Goal: Find specific page/section: Find specific page/section

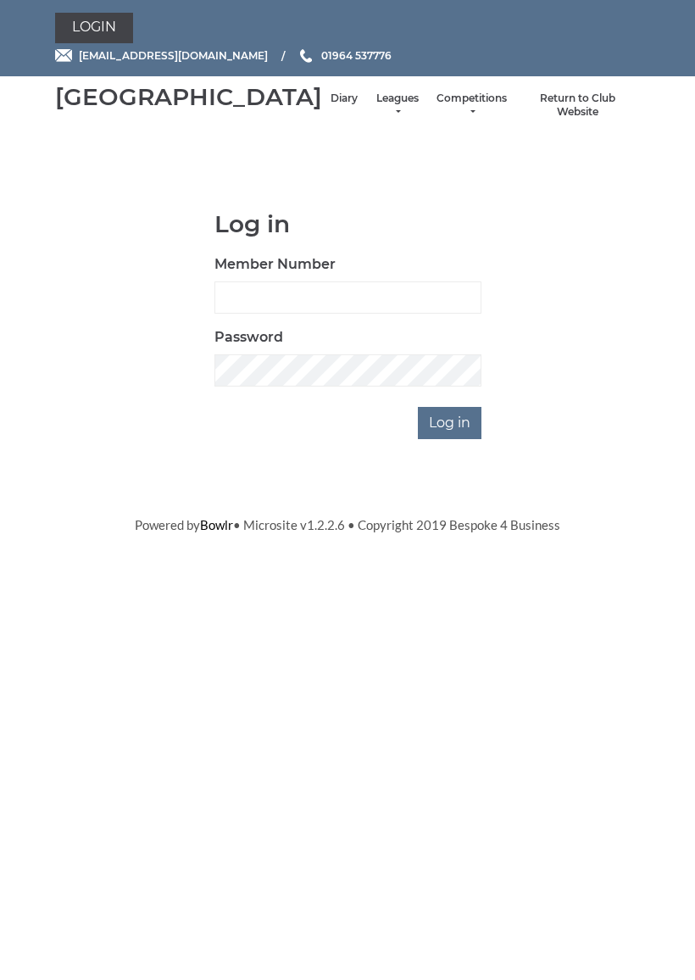
click at [460, 439] on input "Log in" at bounding box center [450, 423] width 64 height 32
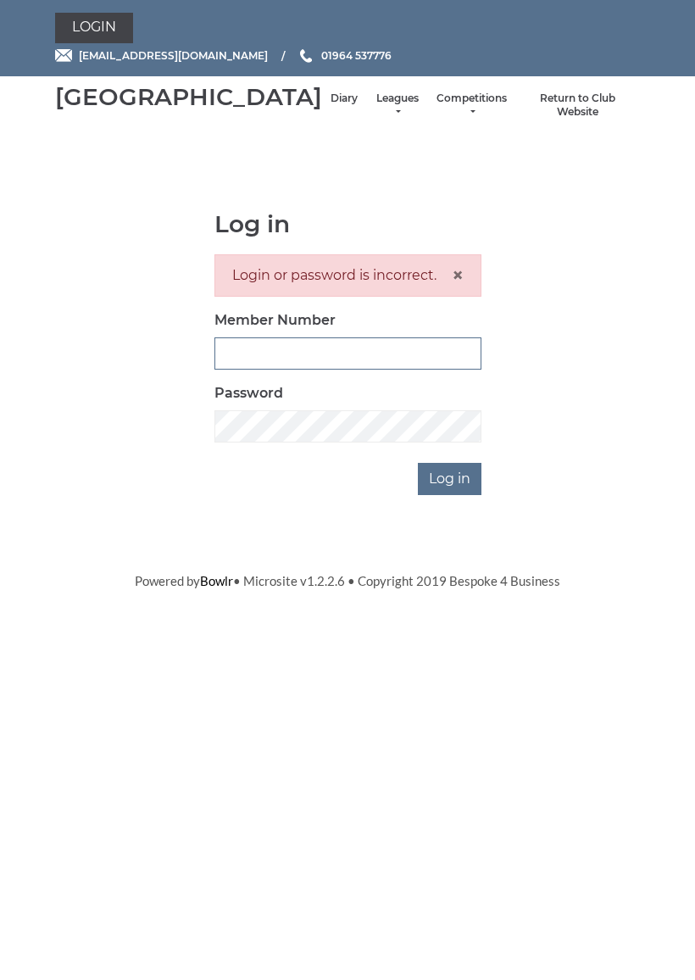
type input "0927"
click at [451, 495] on input "Log in" at bounding box center [450, 479] width 64 height 32
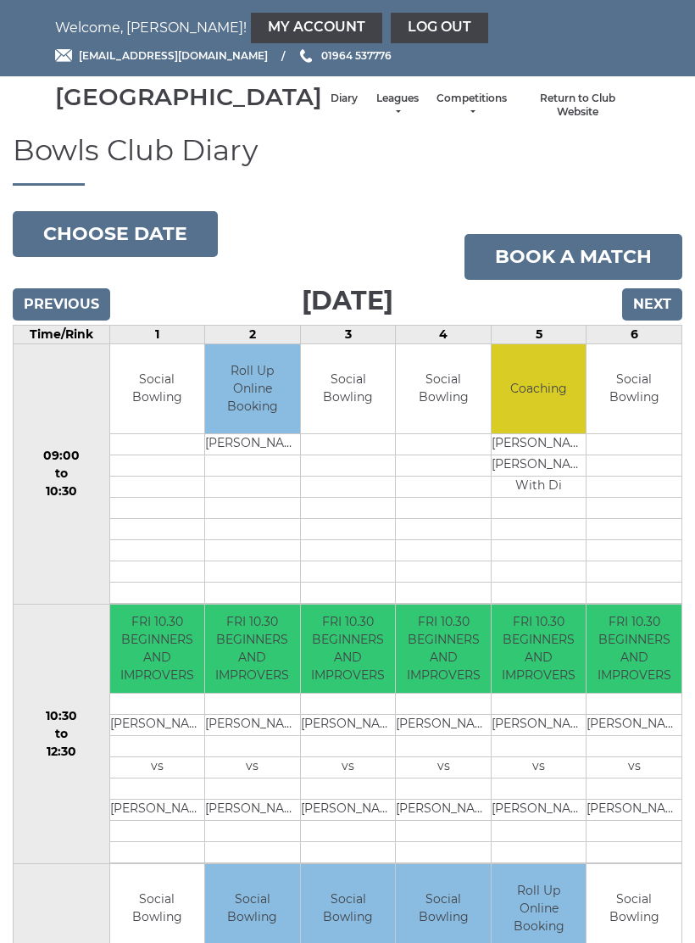
click at [366, 109] on li "Leagues Club leagues - Winter 2025-6 Club leagues - Summer 2025 Club leagues - …" at bounding box center [397, 105] width 62 height 45
click at [366, 110] on li "Leagues Club leagues - Winter 2025-6 Club leagues - Summer 2025 Club leagues - …" at bounding box center [397, 105] width 62 height 45
click at [366, 111] on li "Leagues Club leagues - Winter 2025-6 Club leagues - Summer 2025 Club leagues - …" at bounding box center [397, 105] width 62 height 45
click at [375, 112] on link "Leagues" at bounding box center [397, 106] width 45 height 28
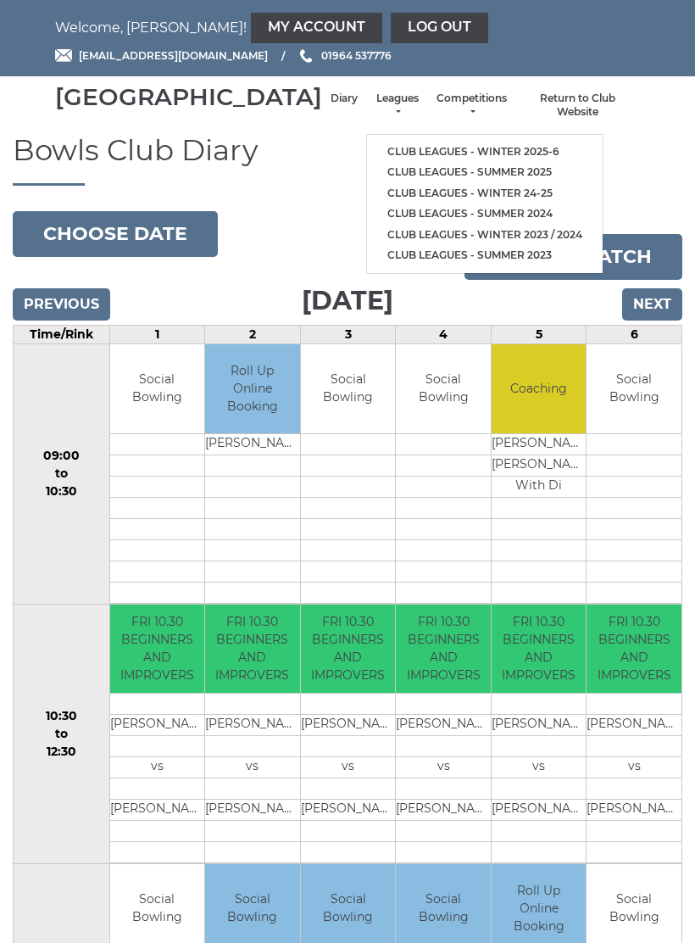
click at [366, 106] on li "Leagues Club leagues - Winter 2025-6 Club leagues - Summer 2025 Club leagues - …" at bounding box center [397, 105] width 62 height 45
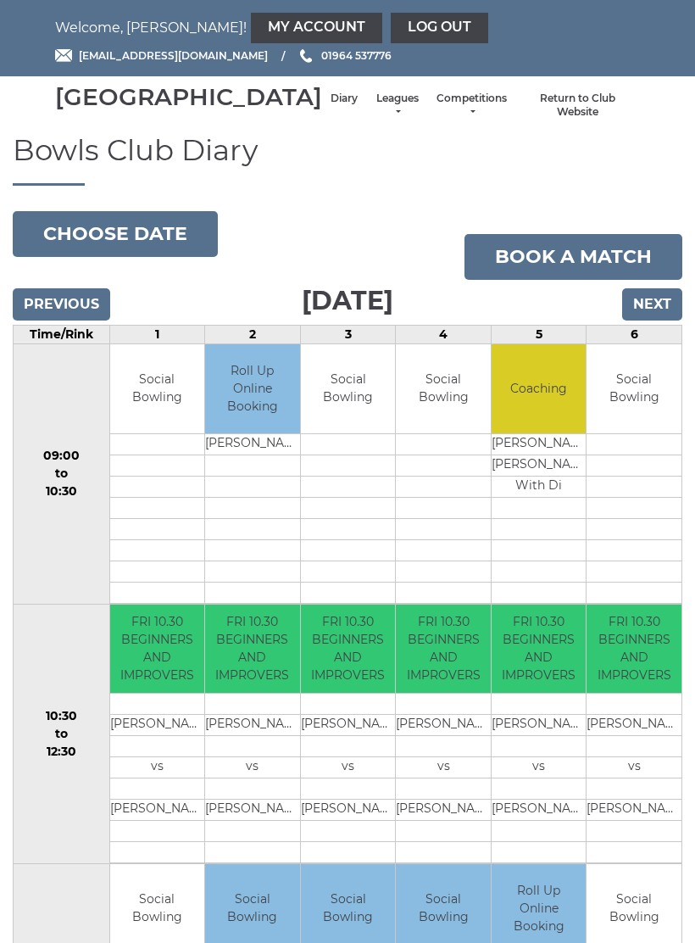
click at [375, 113] on link "Leagues" at bounding box center [397, 106] width 45 height 28
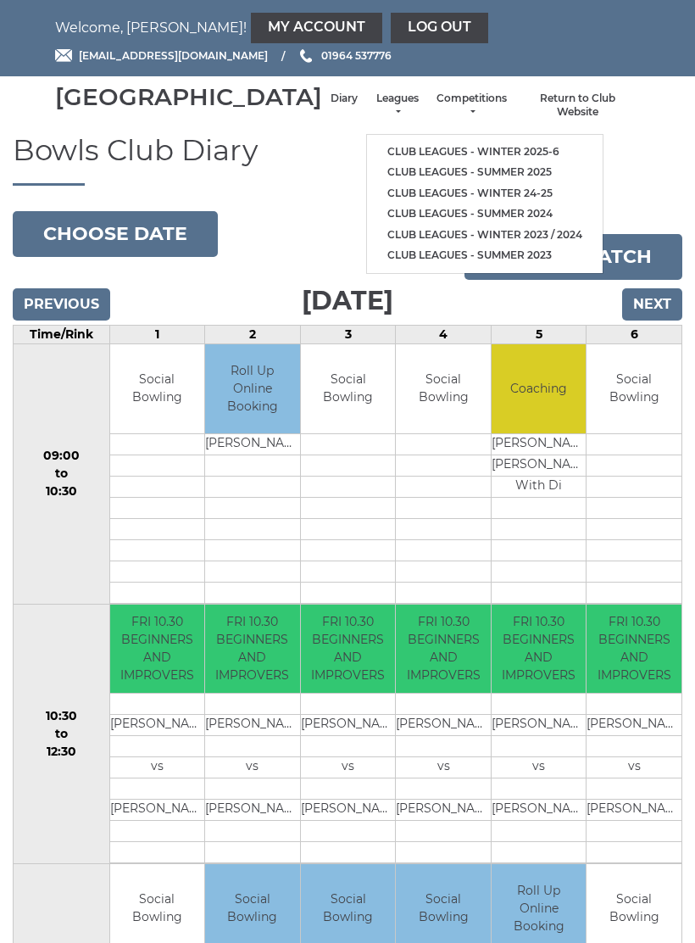
click at [421, 149] on link "Club leagues - Winter 2025-6" at bounding box center [485, 152] width 236 height 21
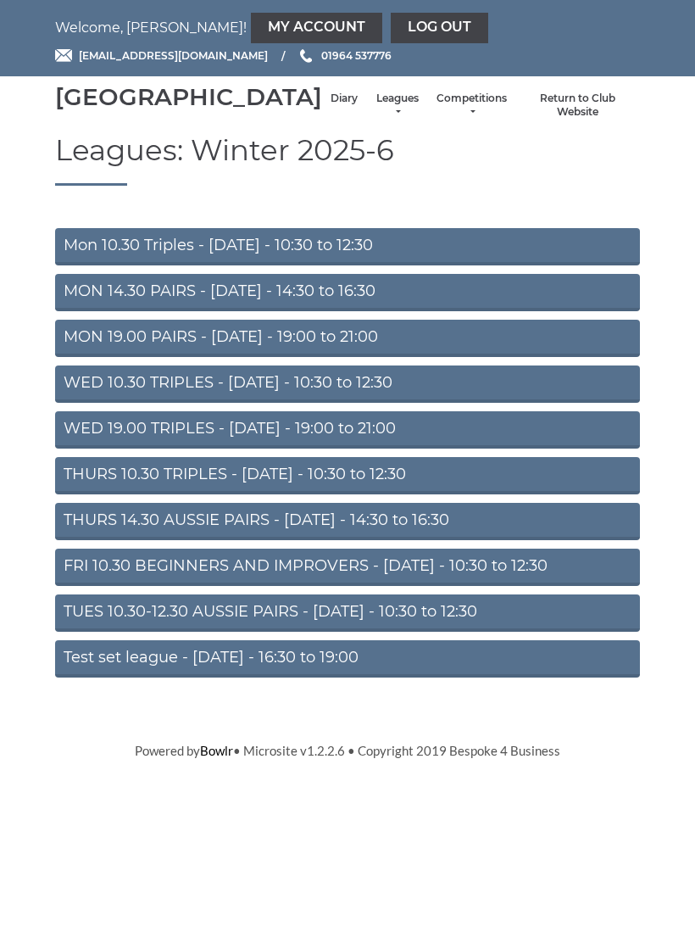
click at [399, 489] on link "THURS 10.30 TRIPLES - Thursday - 10:30 to 12:30" at bounding box center [347, 475] width 585 height 37
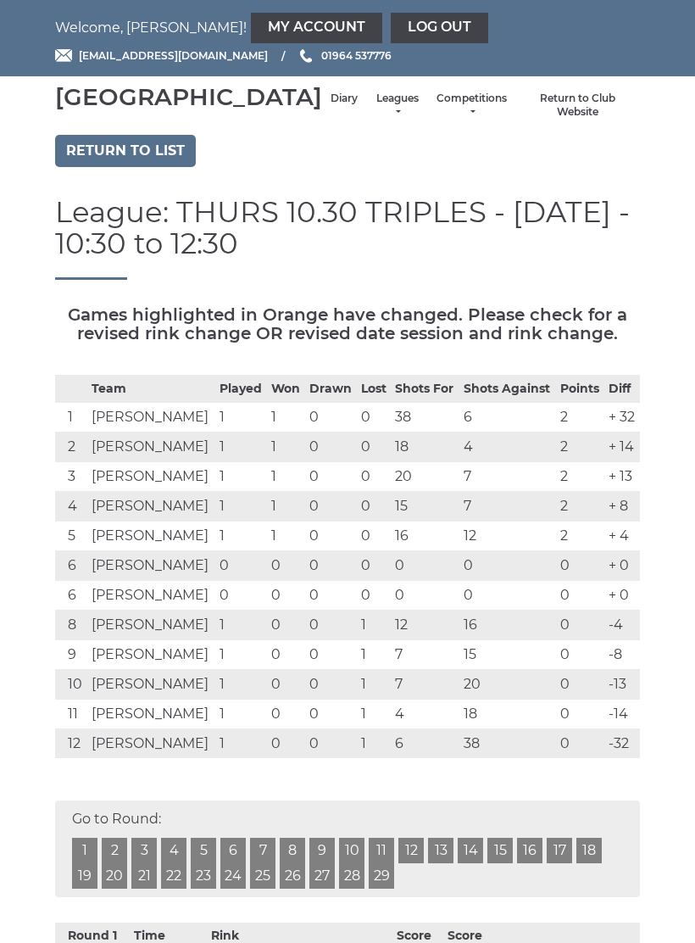
click at [391, 21] on link "Log out" at bounding box center [440, 28] width 98 height 31
